Goal: Task Accomplishment & Management: Manage account settings

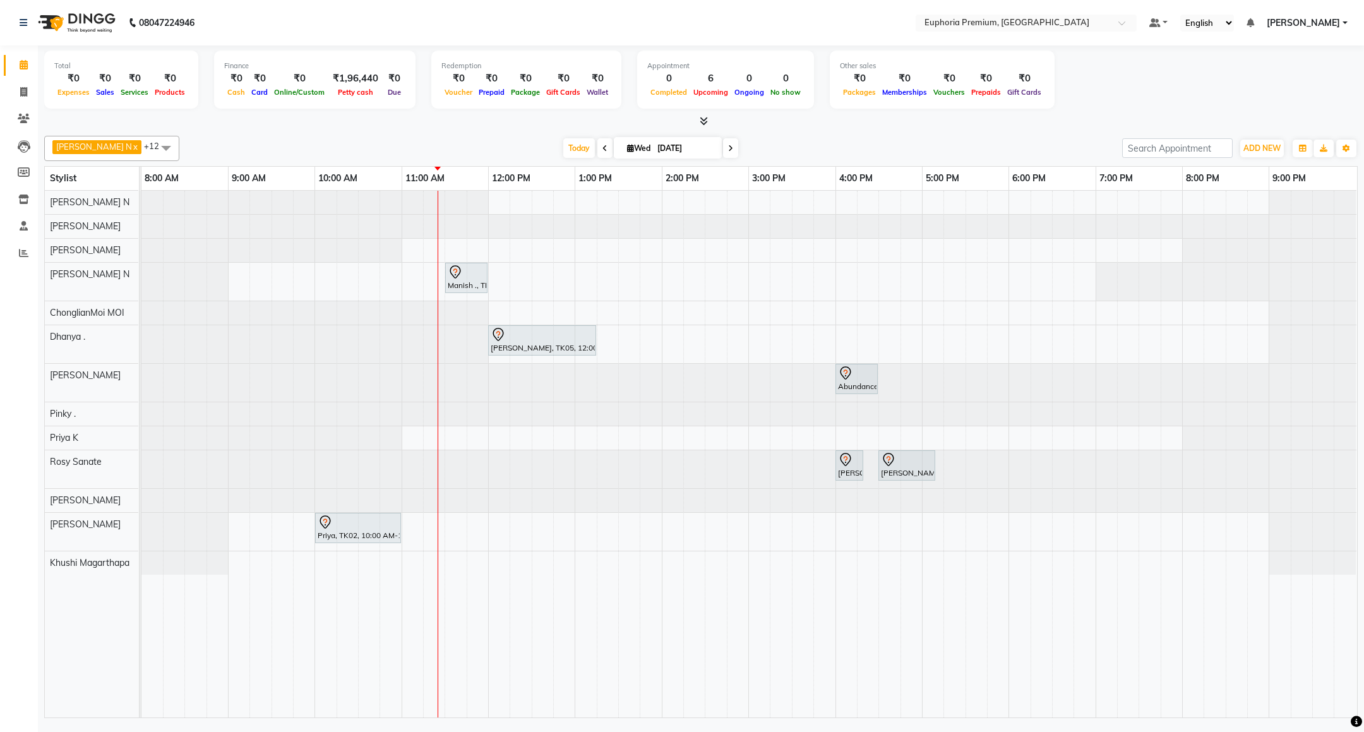
click at [1288, 21] on span "[PERSON_NAME]" at bounding box center [1303, 22] width 73 height 13
click at [1291, 93] on link "Sign out" at bounding box center [1283, 87] width 116 height 20
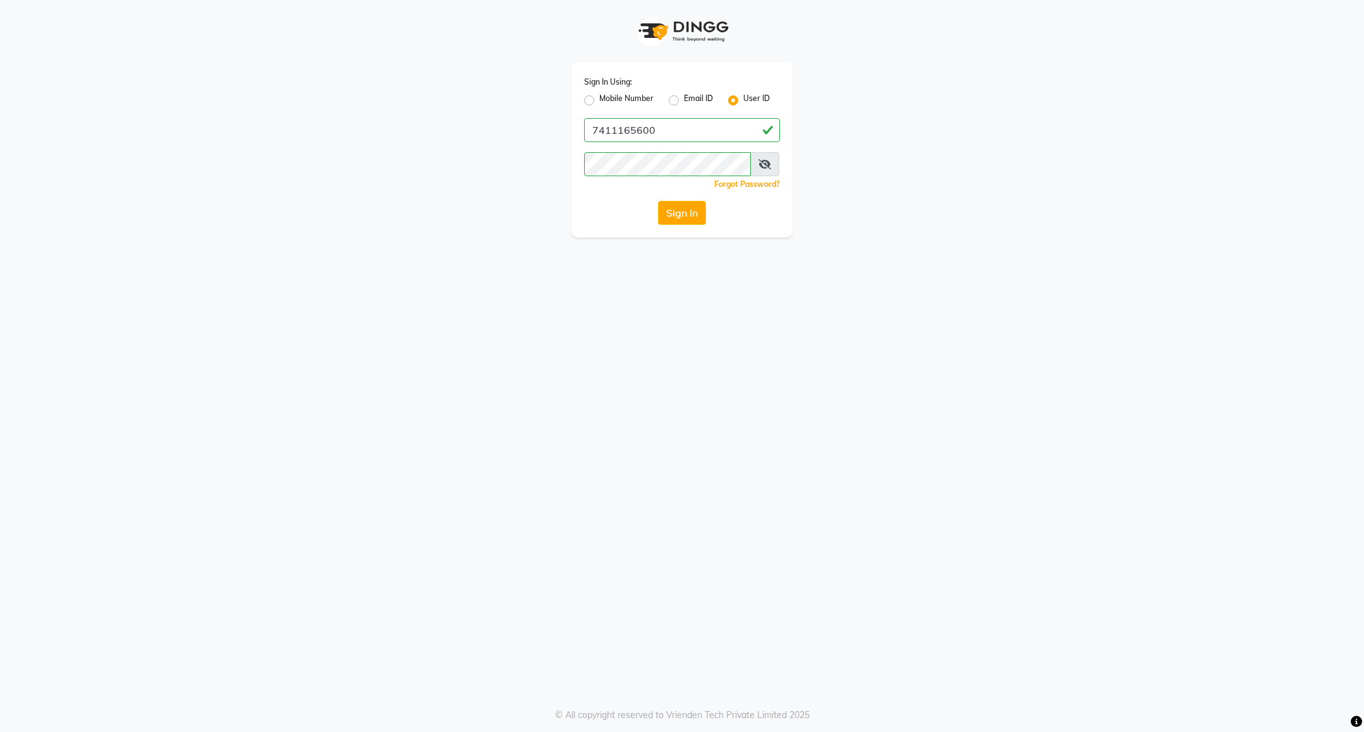
click at [604, 95] on label "Mobile Number" at bounding box center [626, 100] width 54 height 15
click at [604, 95] on input "Mobile Number" at bounding box center [603, 97] width 8 height 8
radio input "true"
radio input "false"
click at [658, 133] on input "Username" at bounding box center [702, 130] width 153 height 24
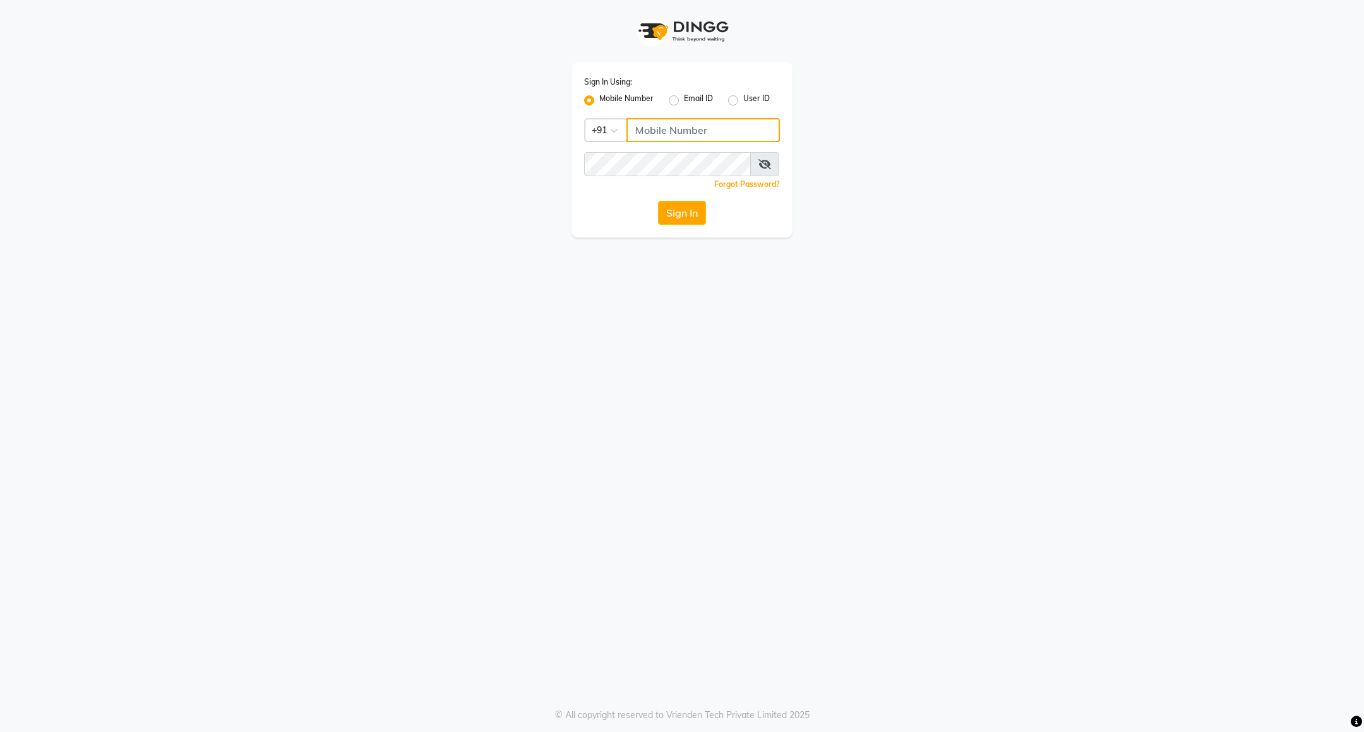
type input "8884568139"
click at [676, 214] on button "Sign In" at bounding box center [682, 213] width 48 height 24
